Goal: Task Accomplishment & Management: Manage account settings

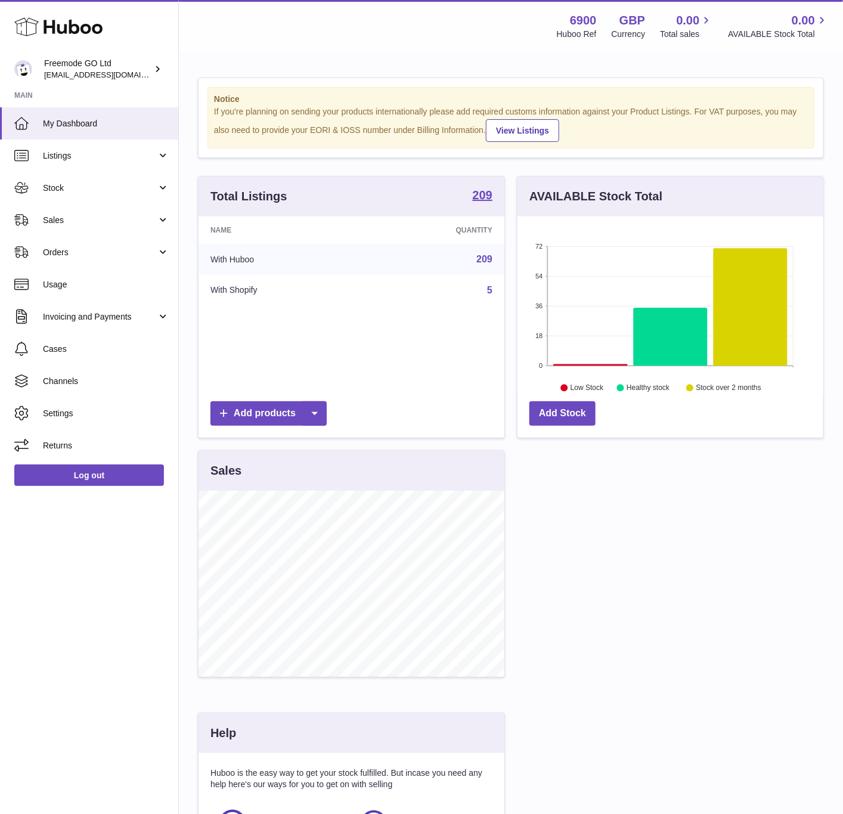
scroll to position [186, 305]
click at [102, 376] on span "Channels" at bounding box center [106, 381] width 126 height 11
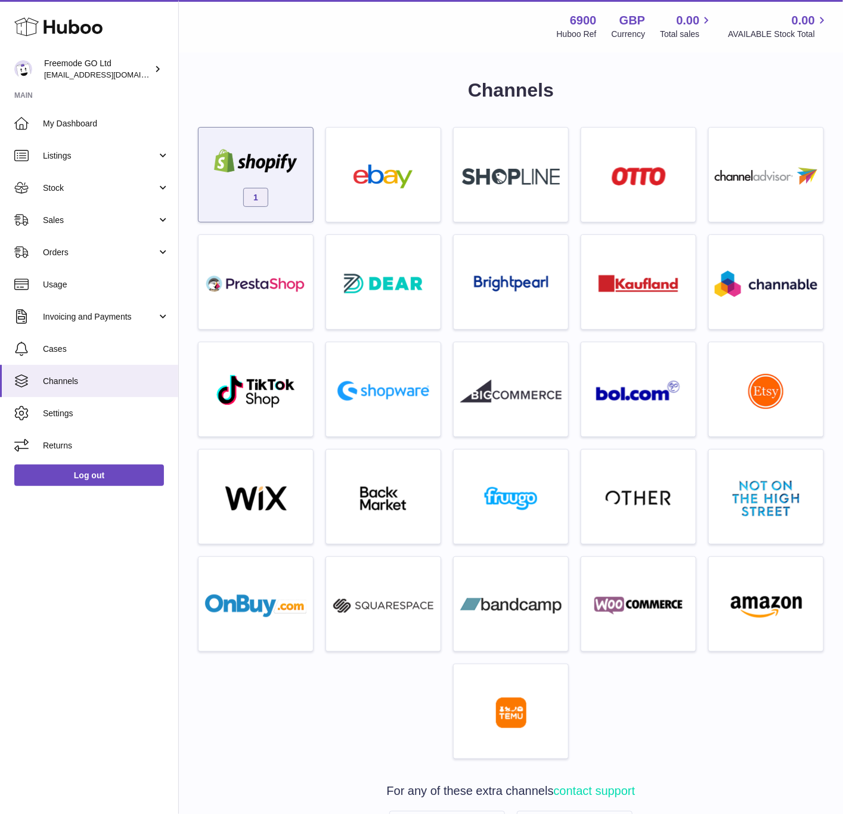
click at [252, 170] on img at bounding box center [255, 161] width 101 height 24
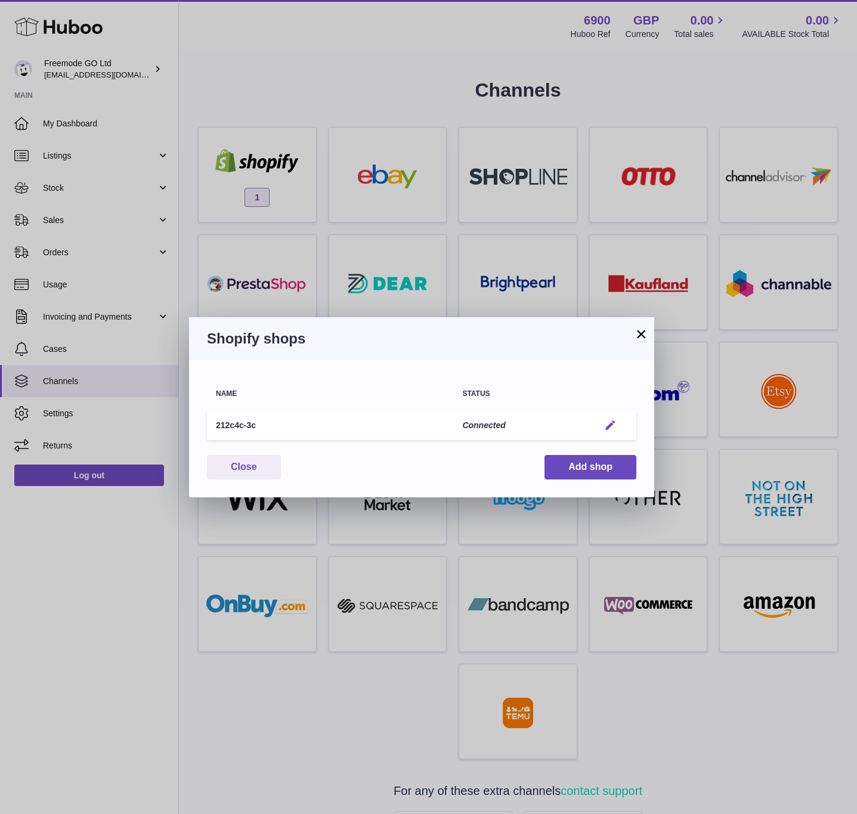
click at [616, 421] on em "button" at bounding box center [610, 425] width 13 height 13
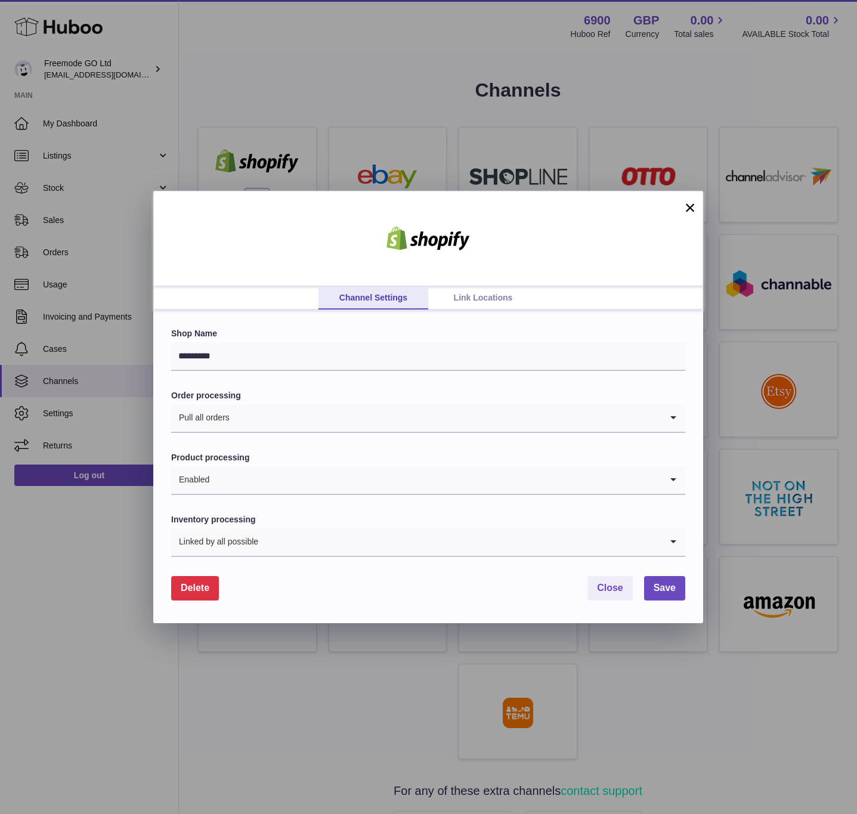
click at [480, 292] on link "Link Locations" at bounding box center [483, 298] width 110 height 23
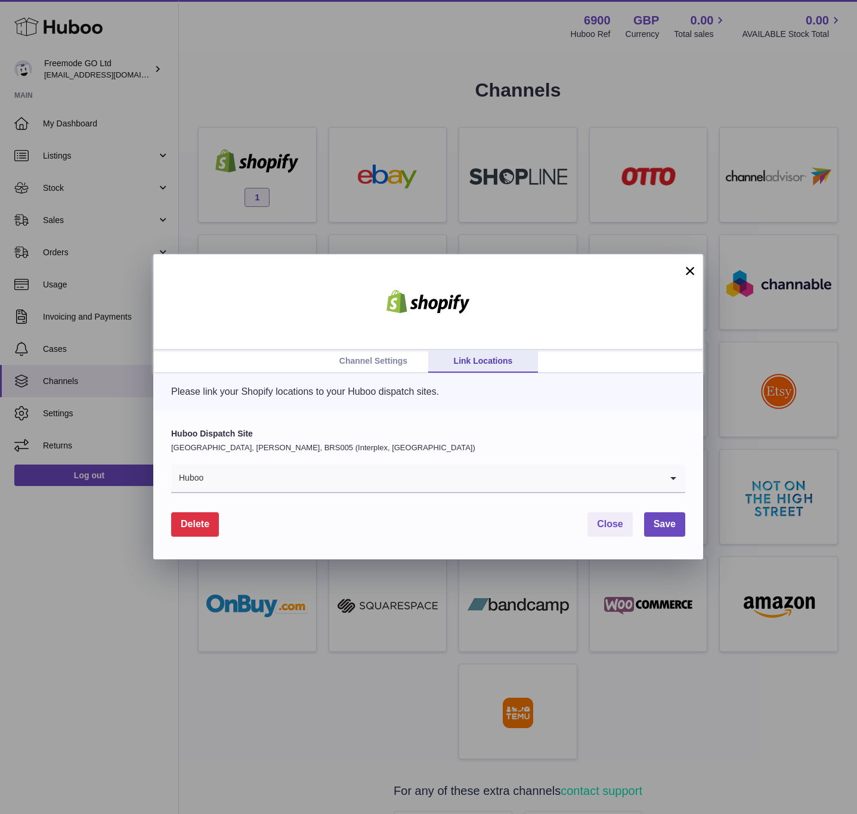
click at [305, 447] on p "United Kingdom, Bradley Stoke, BRS005 (Interplex, UK)" at bounding box center [428, 447] width 514 height 11
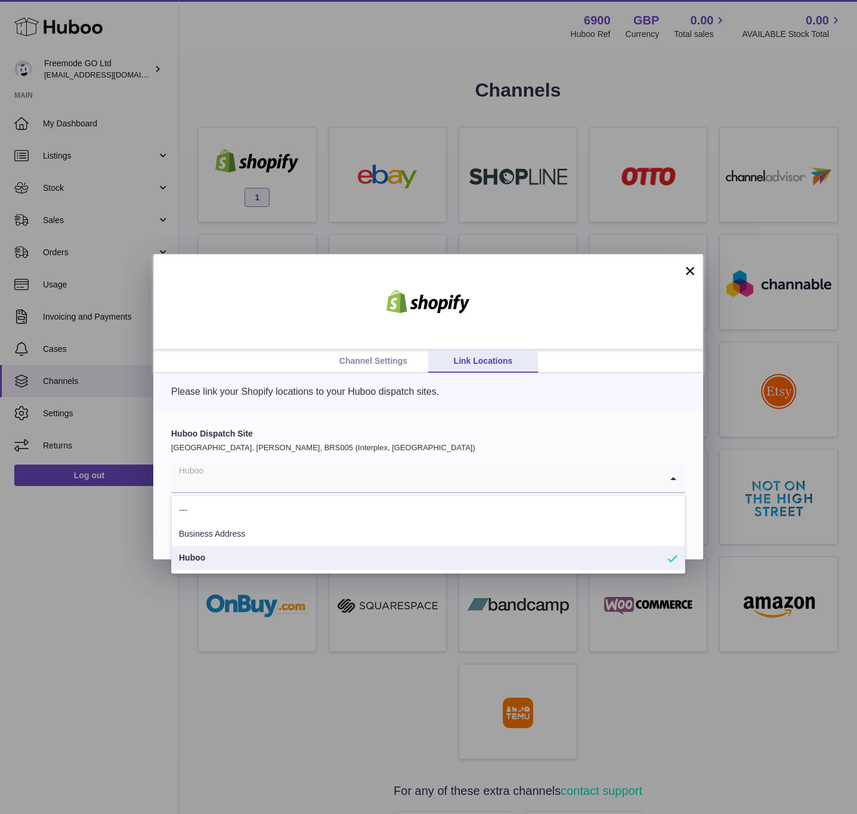
click at [295, 469] on input "Search for option" at bounding box center [416, 477] width 490 height 27
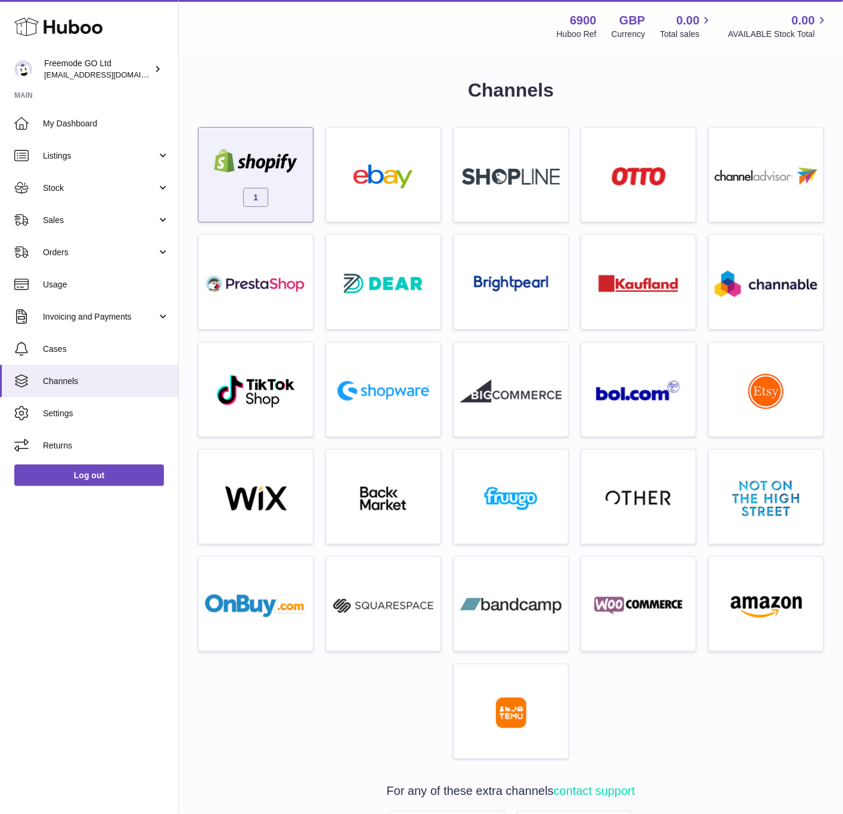
click at [265, 177] on div "1" at bounding box center [256, 178] width 103 height 76
click at [285, 151] on img at bounding box center [255, 161] width 101 height 24
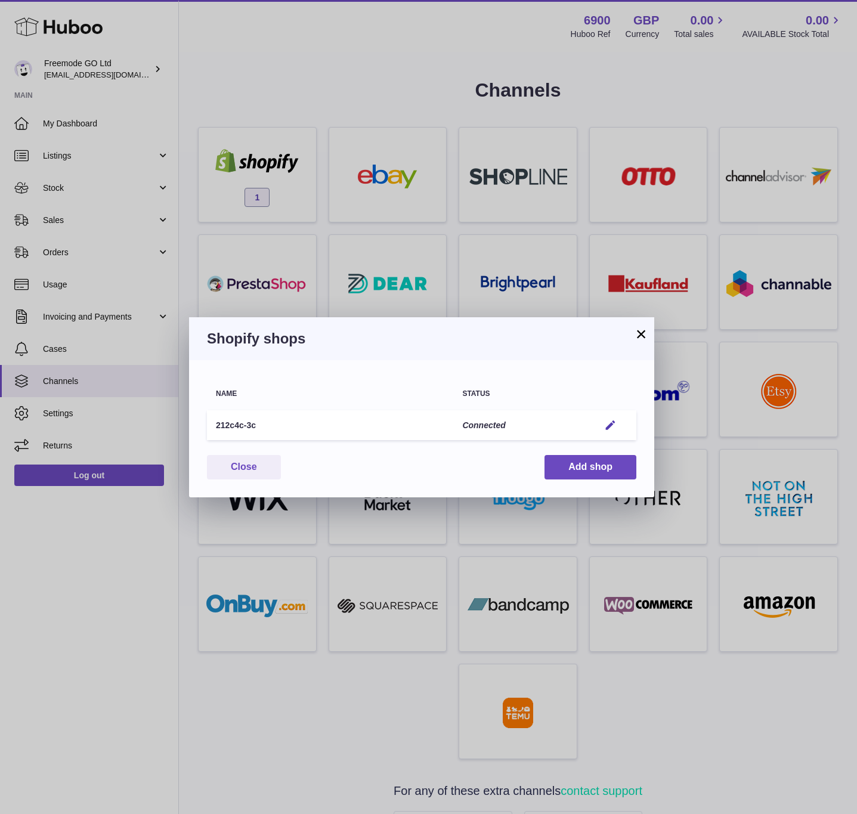
click at [597, 426] on td "Edit" at bounding box center [613, 425] width 46 height 30
click at [602, 425] on button "Edit" at bounding box center [610, 425] width 22 height 13
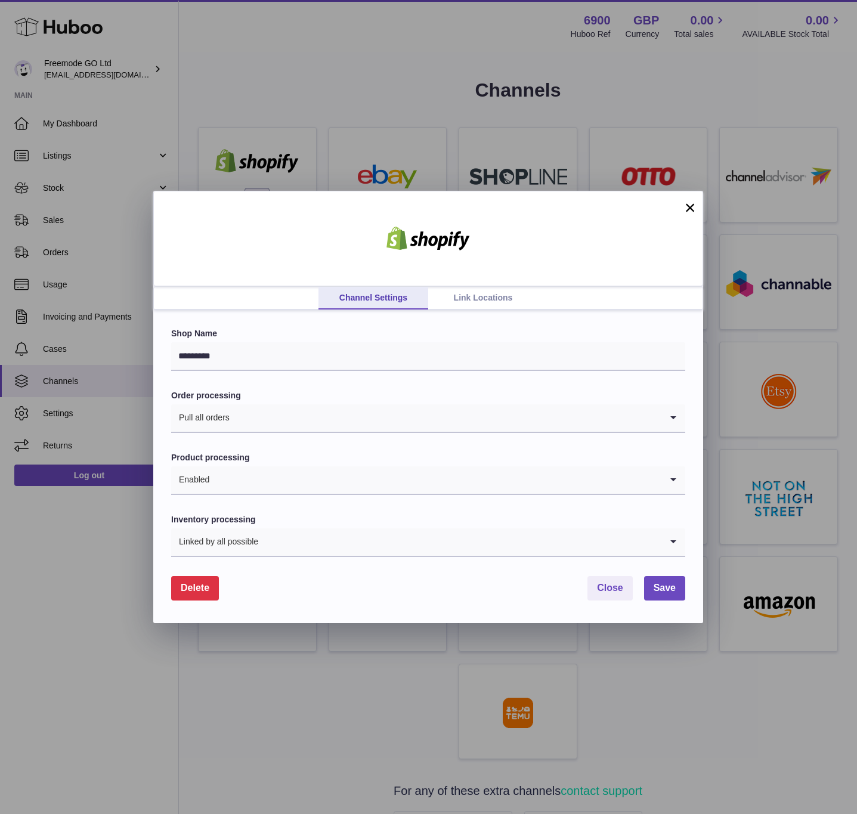
click at [471, 301] on link "Link Locations" at bounding box center [483, 298] width 110 height 23
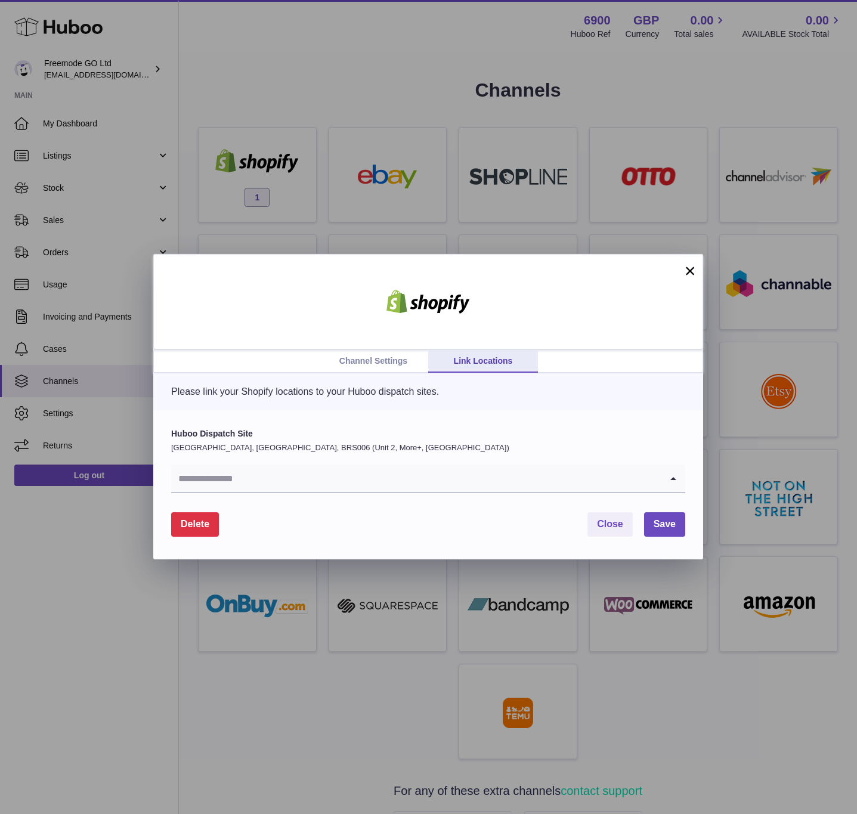
click at [274, 467] on input "Search for option" at bounding box center [416, 477] width 490 height 27
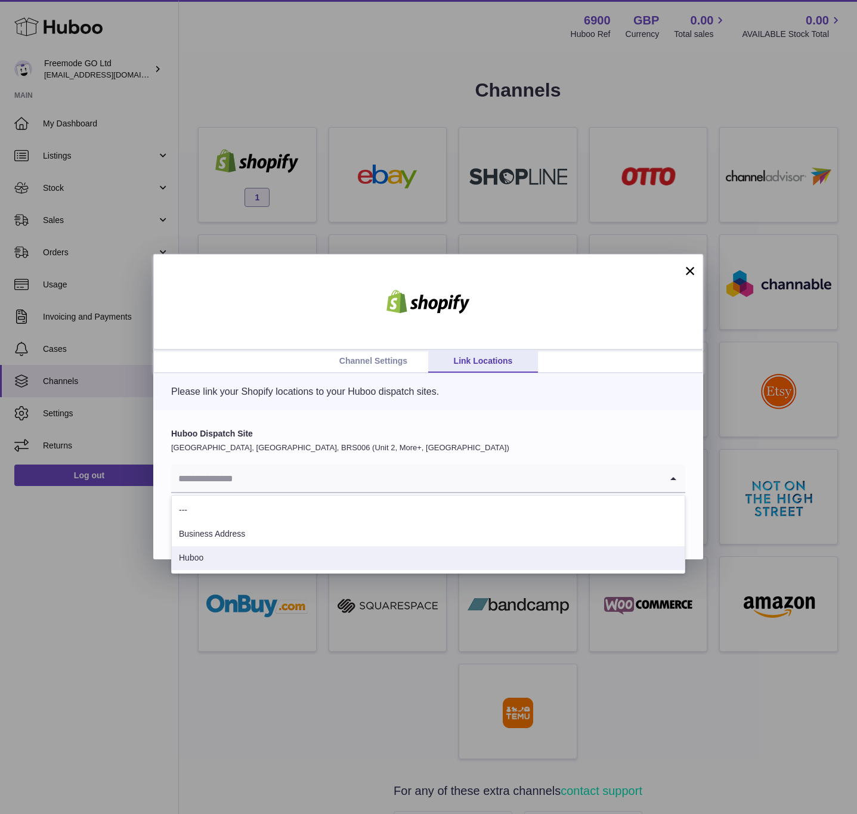
click at [243, 557] on li "Huboo" at bounding box center [428, 558] width 513 height 24
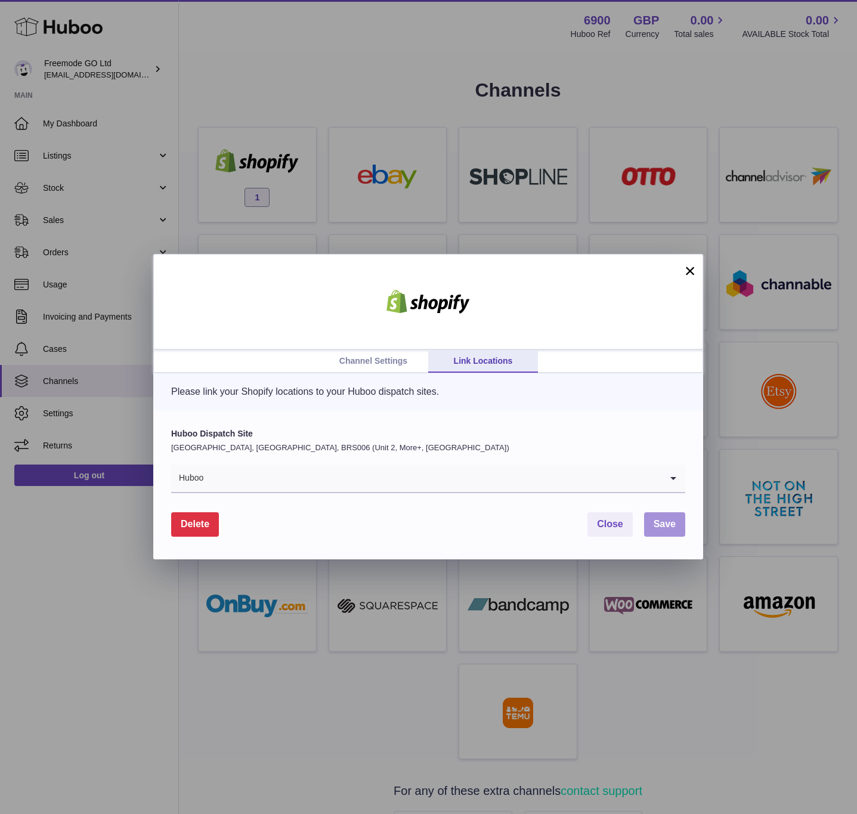
click at [658, 519] on span "Save" at bounding box center [664, 524] width 22 height 10
